Goal: Task Accomplishment & Management: Use online tool/utility

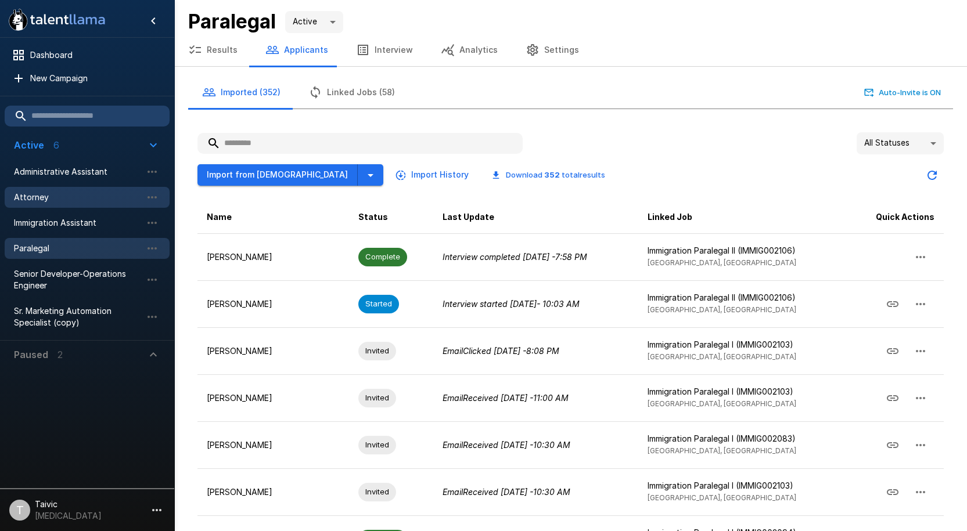
click at [60, 202] on span "Attorney" at bounding box center [78, 198] width 128 height 12
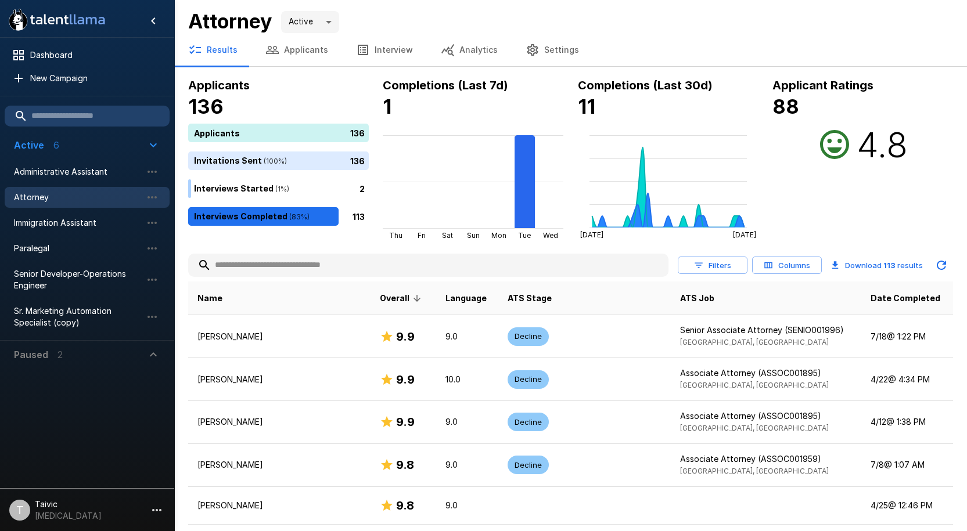
click at [376, 260] on input "text" at bounding box center [428, 265] width 480 height 21
click at [304, 51] on button "Applicants" at bounding box center [297, 50] width 91 height 33
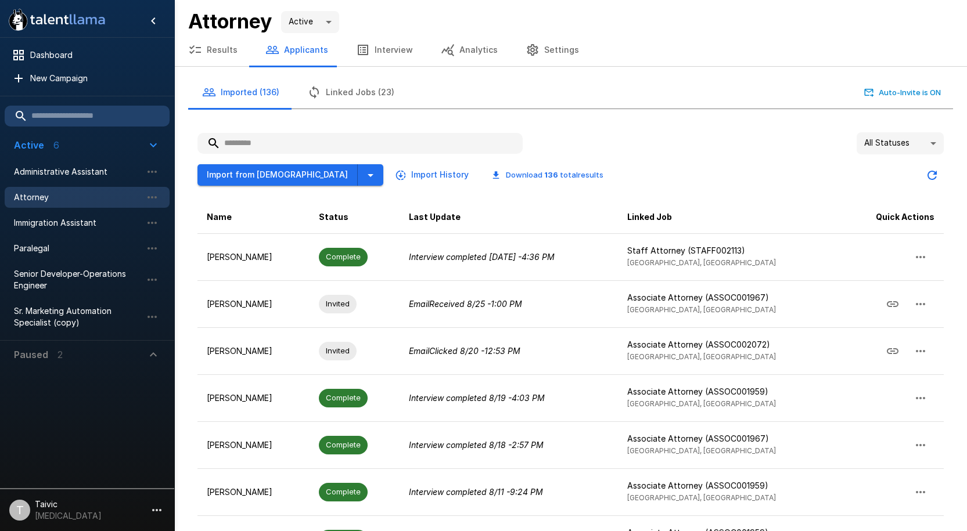
click at [340, 144] on input "text" at bounding box center [359, 143] width 325 height 21
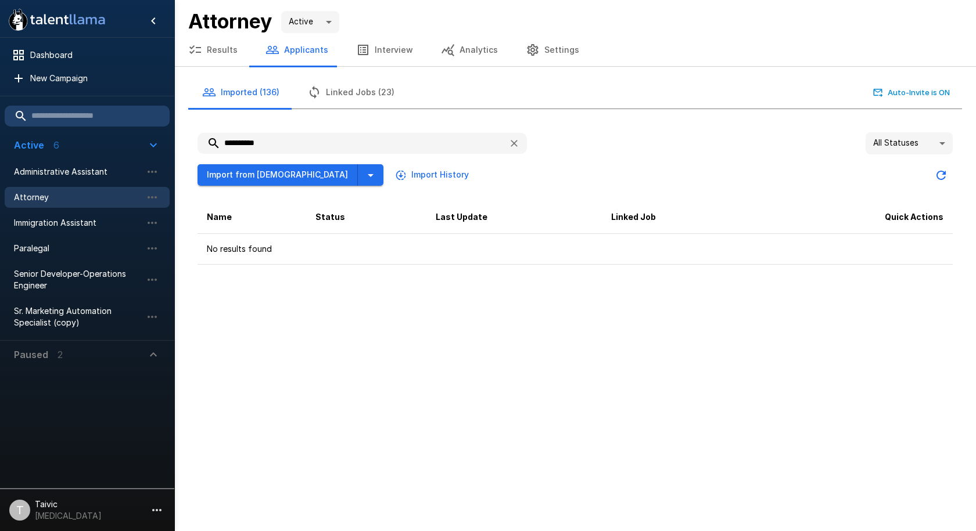
type input "**********"
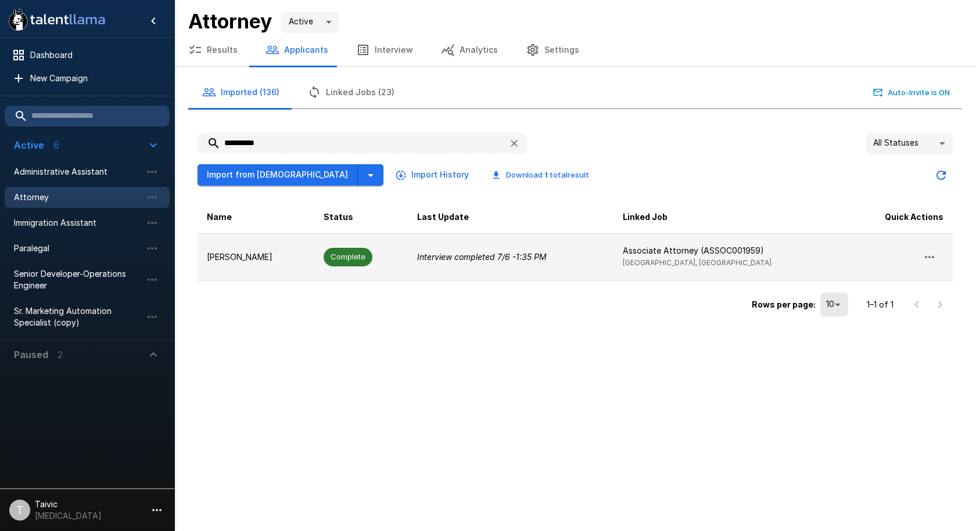
click at [379, 248] on td "Complete" at bounding box center [361, 256] width 94 height 47
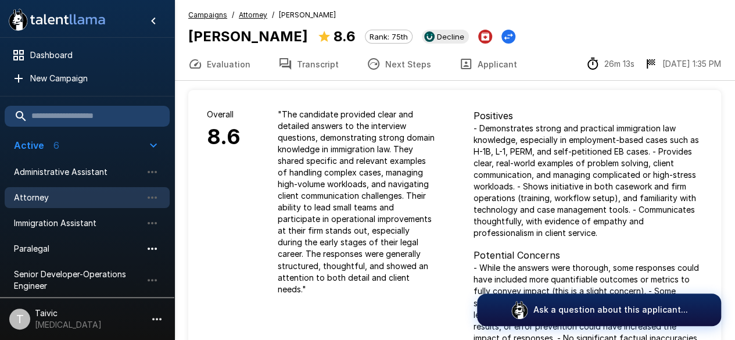
drag, startPoint x: 138, startPoint y: 246, endPoint x: 150, endPoint y: 243, distance: 12.0
click at [144, 243] on li "Paralegal" at bounding box center [87, 249] width 165 height 26
click at [125, 250] on span "Paralegal" at bounding box center [78, 249] width 128 height 12
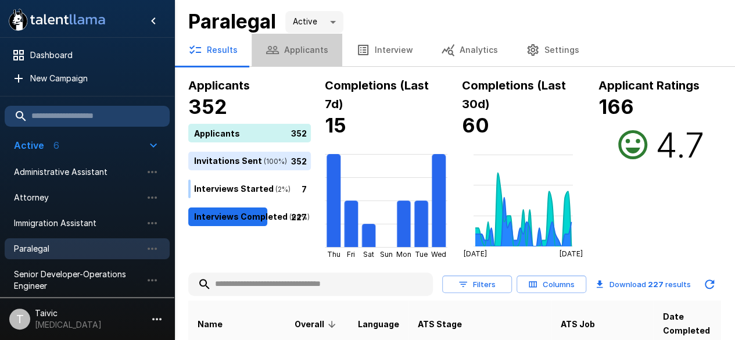
click at [314, 59] on button "Applicants" at bounding box center [297, 50] width 91 height 33
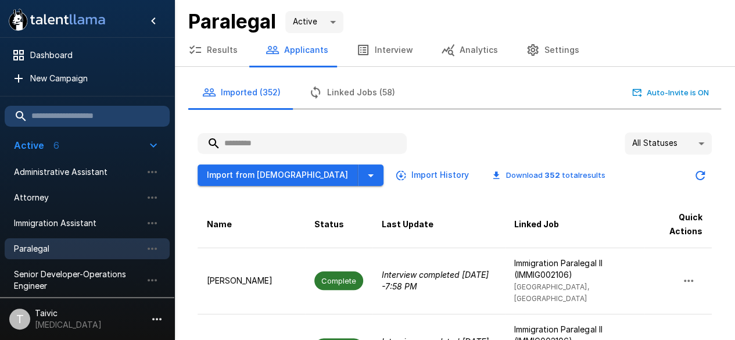
click at [451, 143] on div "All Statuses **" at bounding box center [454, 143] width 514 height 22
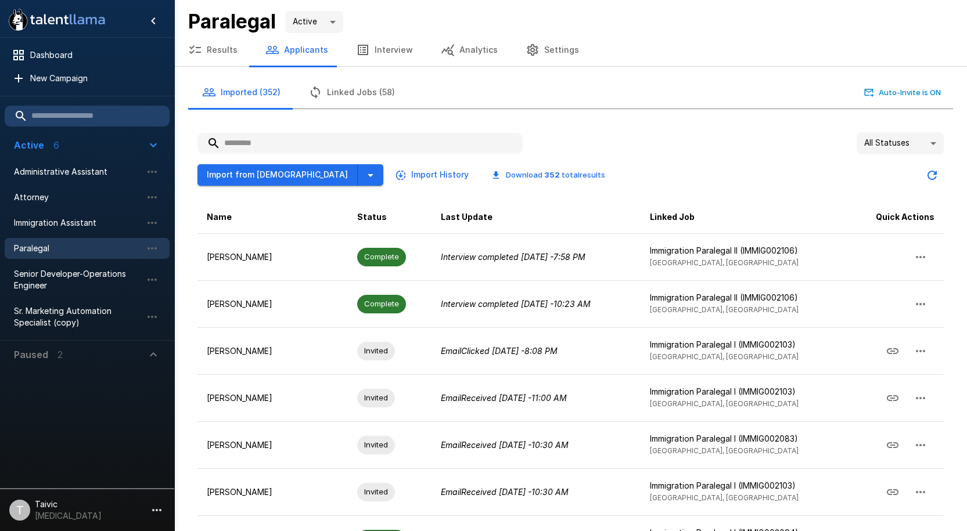
drag, startPoint x: 654, startPoint y: 141, endPoint x: 608, endPoint y: 59, distance: 94.7
click at [656, 141] on div "All Statuses **" at bounding box center [570, 143] width 746 height 22
click at [677, 145] on div "All Statuses **" at bounding box center [570, 143] width 746 height 22
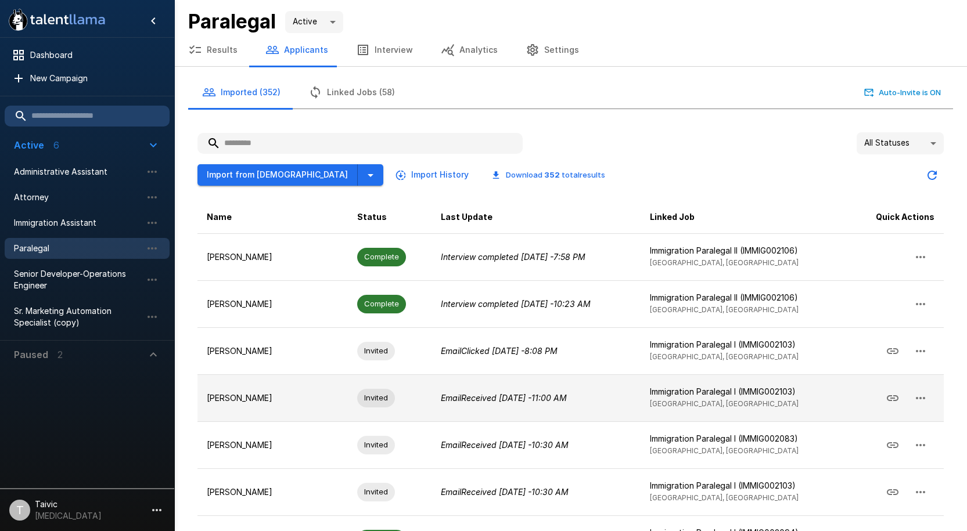
click at [348, 401] on td "Invited" at bounding box center [390, 398] width 84 height 47
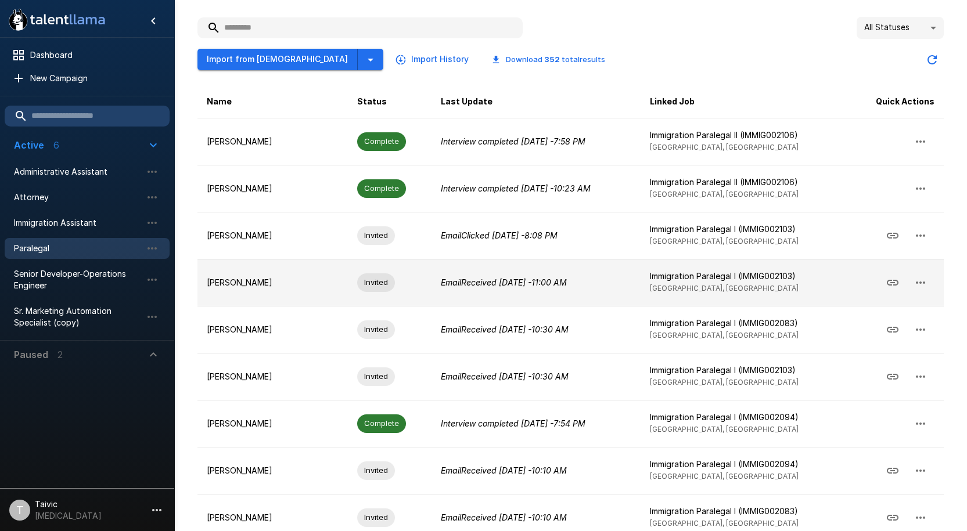
scroll to position [116, 0]
click at [926, 282] on icon "button" at bounding box center [921, 282] width 14 height 14
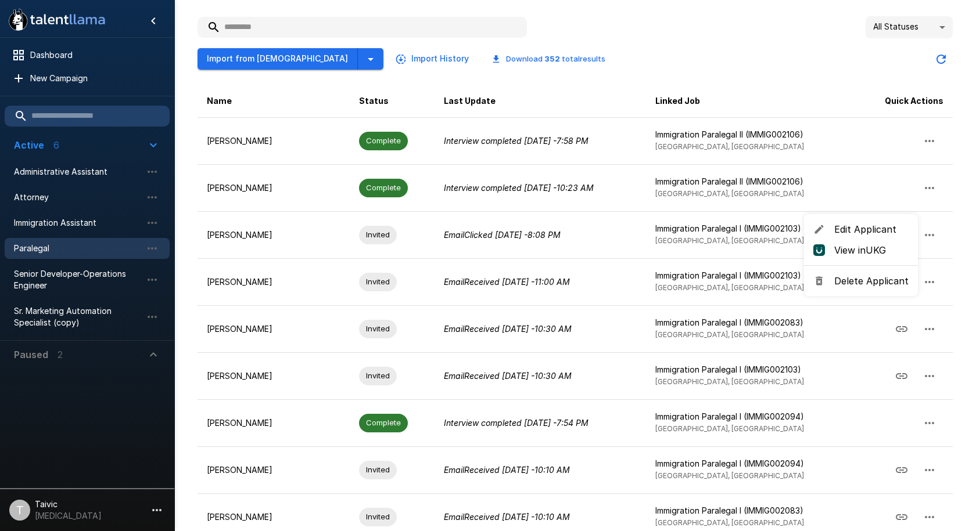
click at [646, 80] on div at bounding box center [488, 265] width 976 height 531
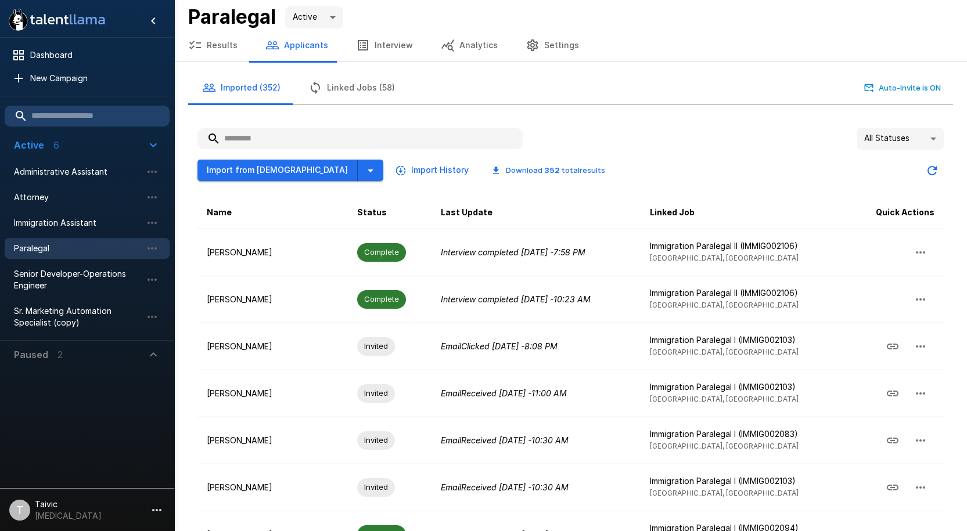
scroll to position [0, 0]
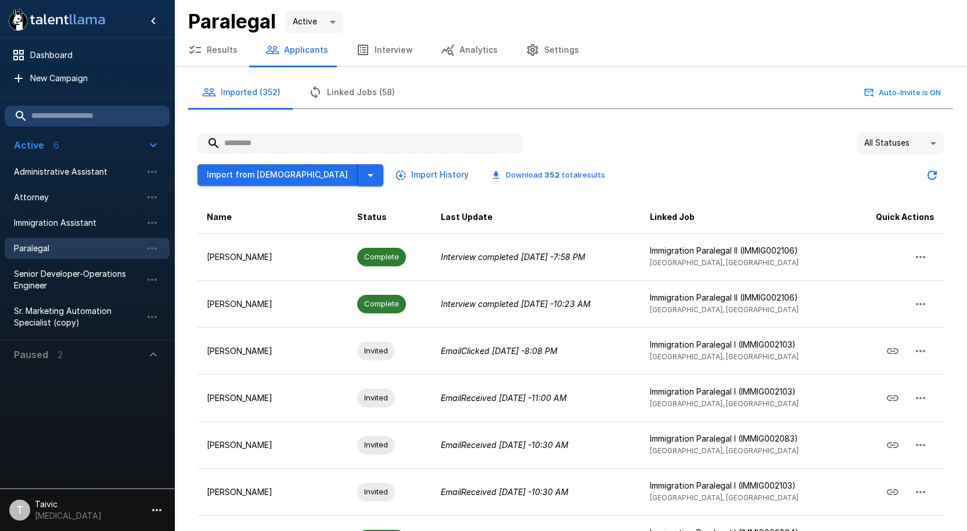
click at [358, 177] on button "button" at bounding box center [371, 174] width 26 height 21
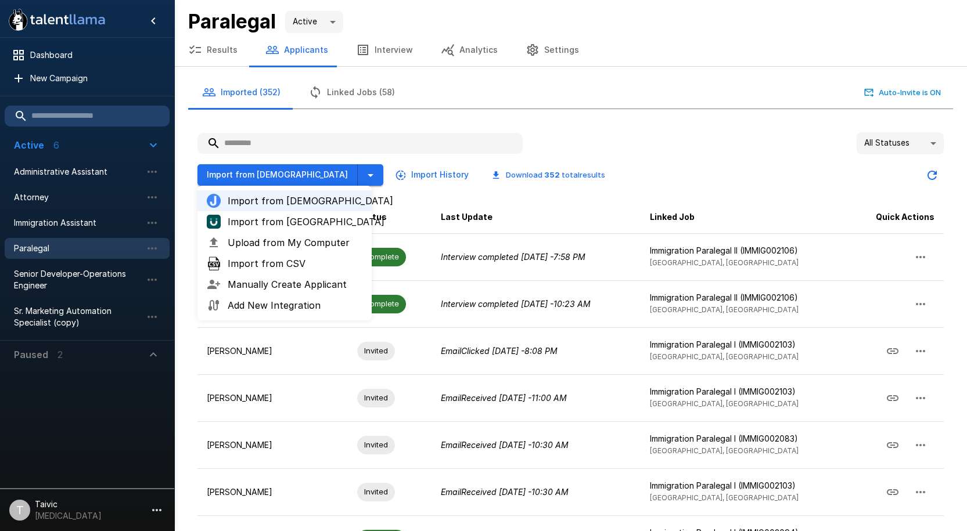
click at [299, 217] on span "Import from [GEOGRAPHIC_DATA]" at bounding box center [295, 222] width 135 height 14
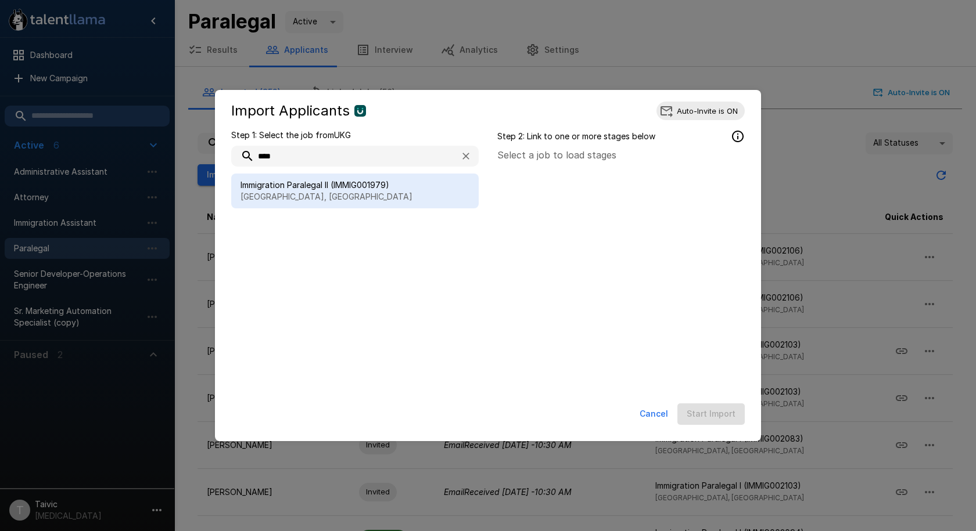
type input "****"
click at [412, 181] on span "Immigration Paralegal II (IMMIG001979)" at bounding box center [354, 185] width 229 height 12
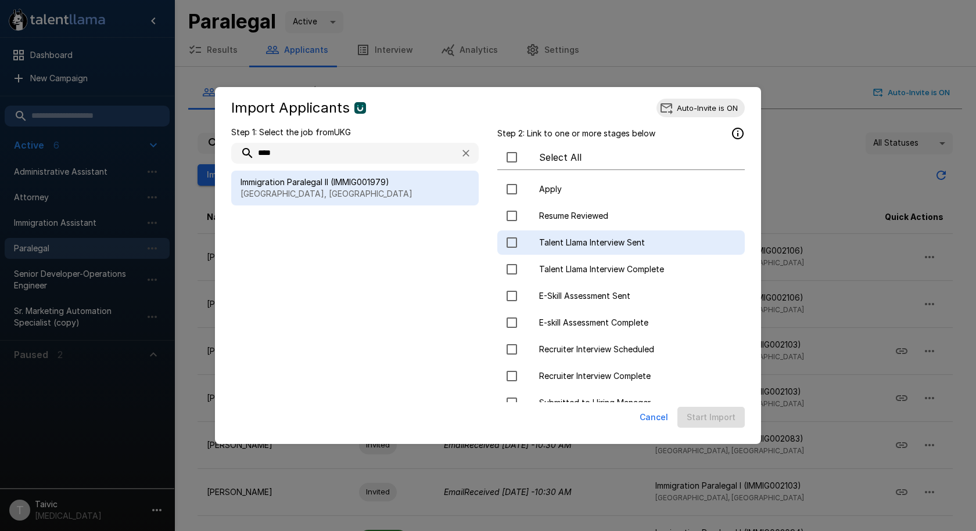
click at [580, 242] on span "Talent Llama Interview Sent" at bounding box center [637, 243] width 196 height 12
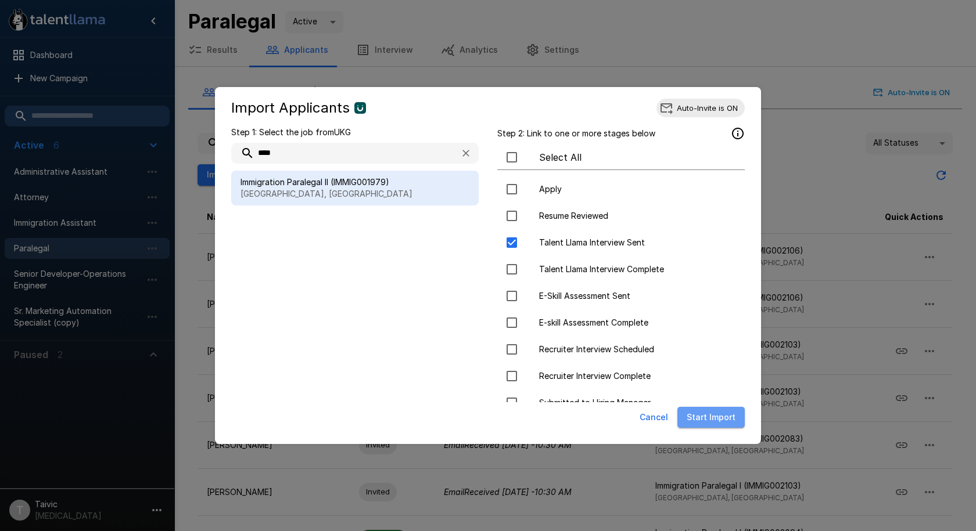
click at [718, 421] on button "Start Import" at bounding box center [710, 417] width 67 height 21
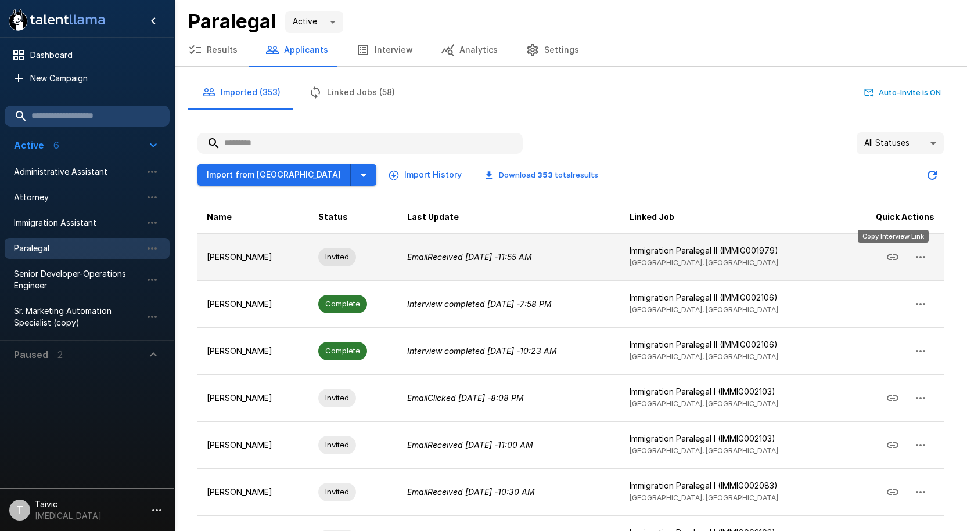
click at [895, 254] on icon "Copy Interview Link" at bounding box center [893, 257] width 12 height 6
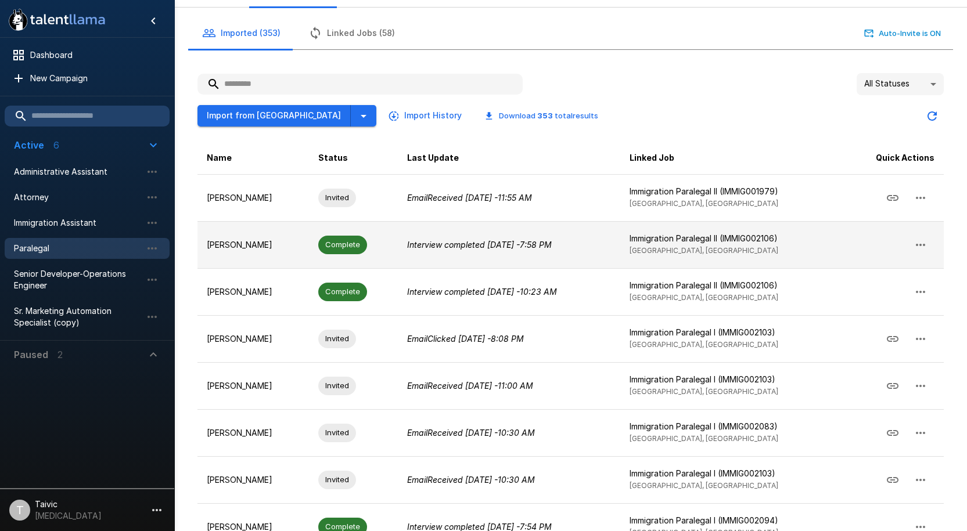
scroll to position [116, 0]
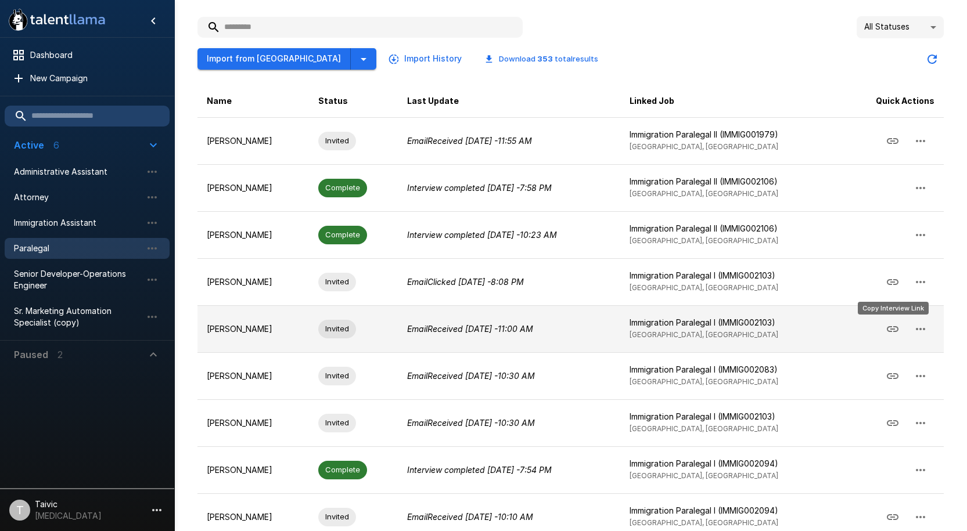
click at [883, 327] on button "Copy Interview Link" at bounding box center [893, 329] width 28 height 28
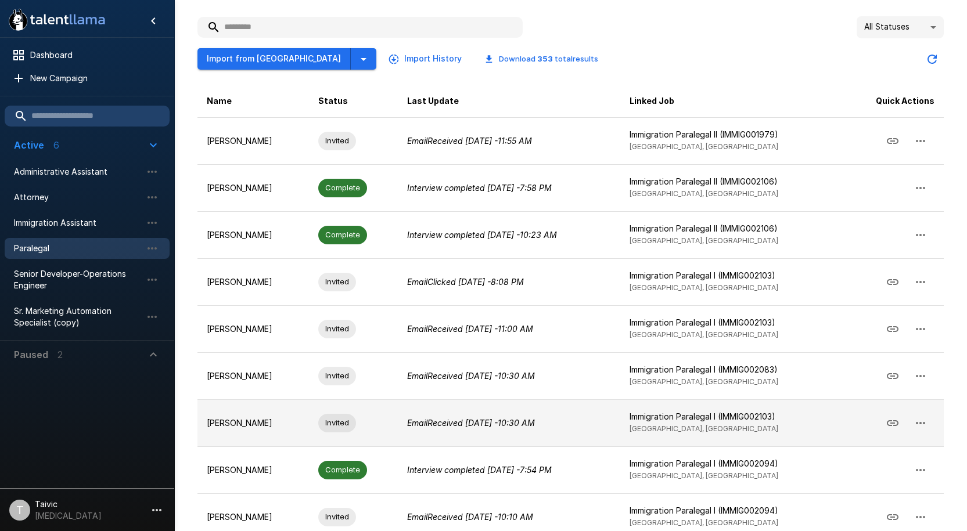
click at [893, 425] on icon "Copy Interview Link" at bounding box center [893, 423] width 14 height 14
